Goal: Answer question/provide support: Share knowledge or assist other users

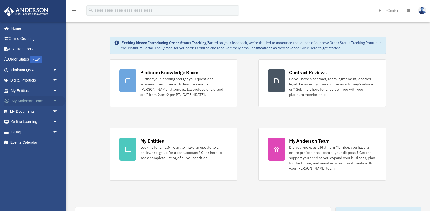
click at [55, 100] on span "arrow_drop_down" at bounding box center [58, 101] width 11 height 11
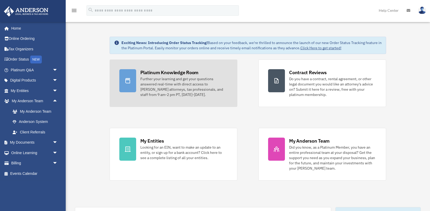
click at [167, 74] on div "Platinum Knowledge Room" at bounding box center [169, 72] width 58 height 7
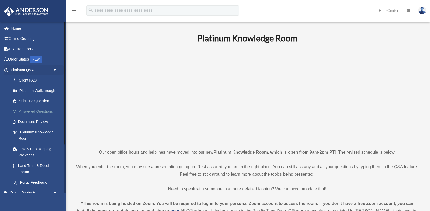
click at [38, 111] on link "Answered Questions" at bounding box center [36, 111] width 58 height 11
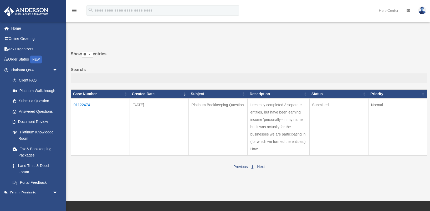
click at [85, 105] on td "01122474" at bounding box center [100, 127] width 59 height 57
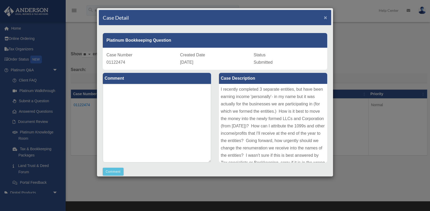
click at [324, 18] on span "×" at bounding box center [325, 17] width 3 height 6
